Goal: Find specific page/section: Find specific page/section

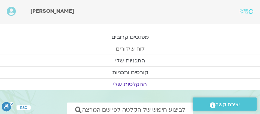
click at [123, 49] on link "לוח שידורים" at bounding box center [130, 48] width 260 height 11
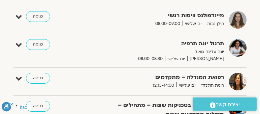
scroll to position [211, 0]
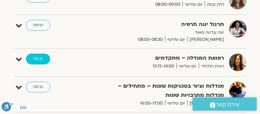
click at [39, 56] on link "כניסה" at bounding box center [38, 59] width 24 height 11
